Goal: Check status: Check status

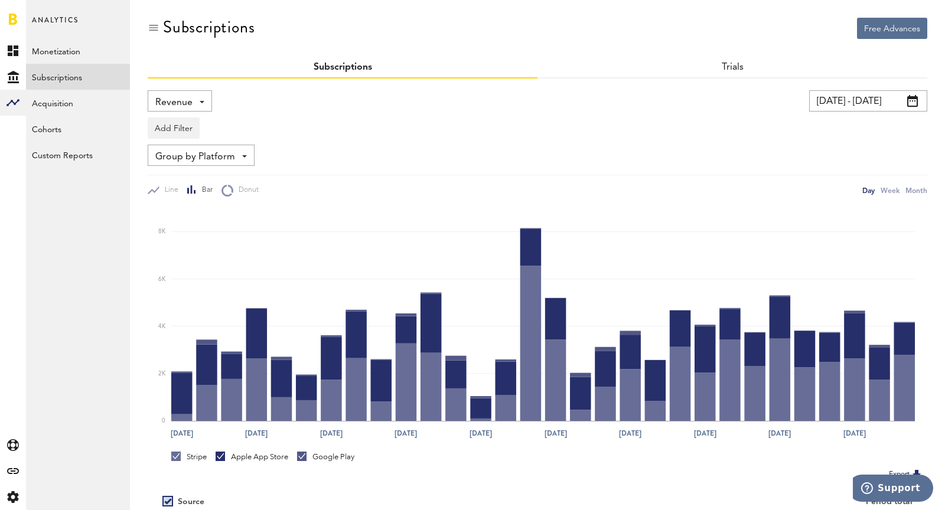
click at [192, 103] on div "Revenue Revenue MRR Actives Trial Status Billing Retries New Subscriptions Rene…" at bounding box center [180, 100] width 64 height 21
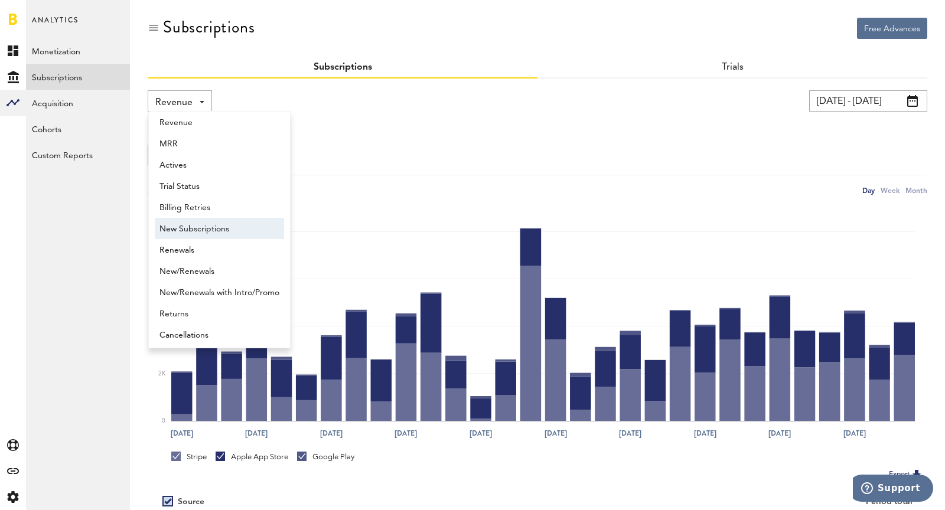
click at [206, 224] on span "New Subscriptions" at bounding box center [219, 229] width 120 height 20
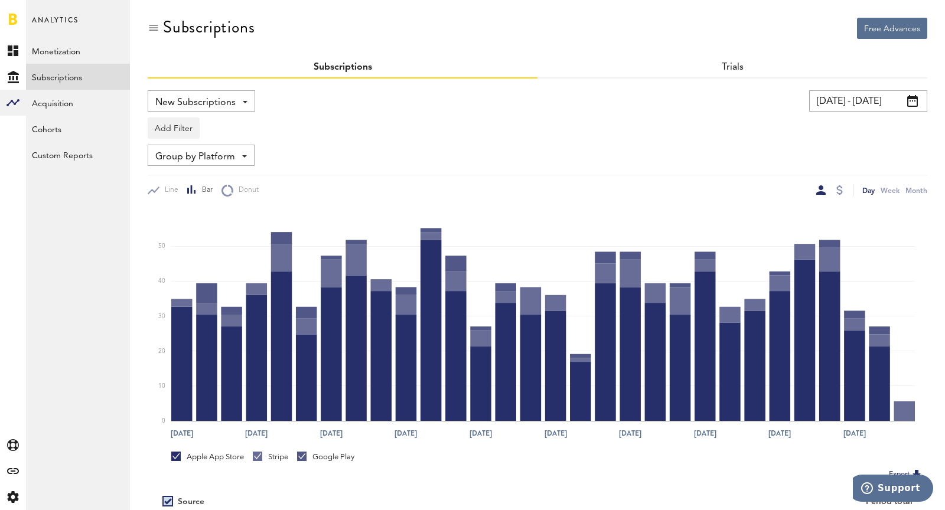
click at [834, 101] on input "[DATE] - [DATE]" at bounding box center [868, 100] width 118 height 21
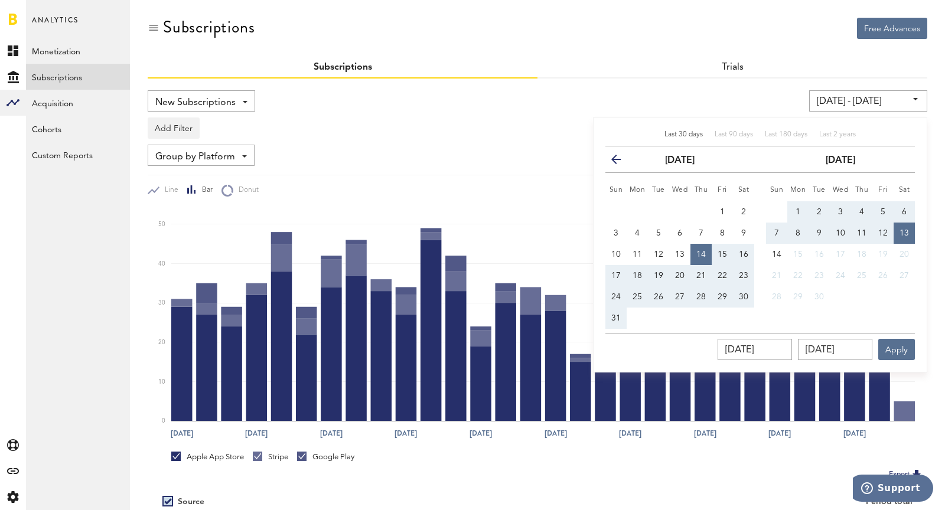
click at [781, 233] on button "7" at bounding box center [776, 233] width 21 height 21
type input "[DATE] - [DATE]"
type input "[DATE]"
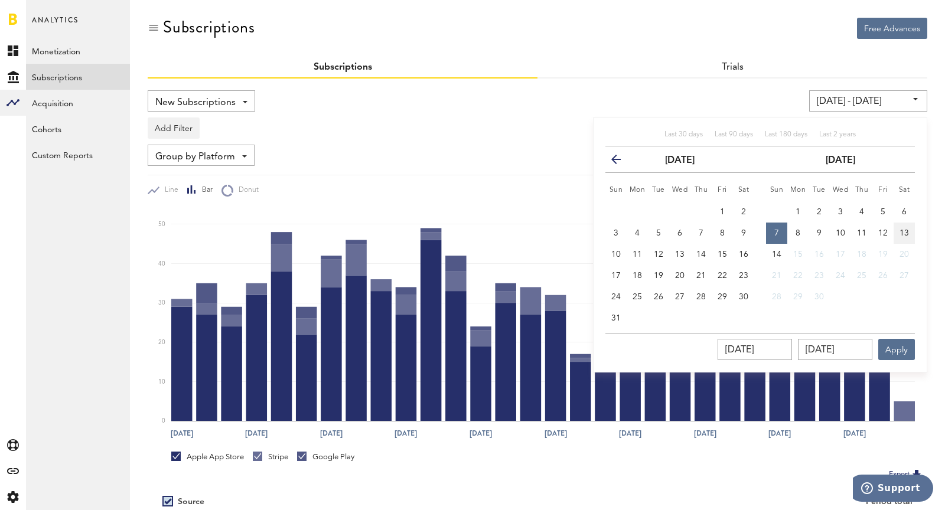
click at [907, 229] on span "13" at bounding box center [903, 233] width 9 height 8
type input "[DATE] - [DATE]"
type input "[DATE]"
click at [907, 344] on button "Apply" at bounding box center [896, 349] width 37 height 21
